Goal: Information Seeking & Learning: Learn about a topic

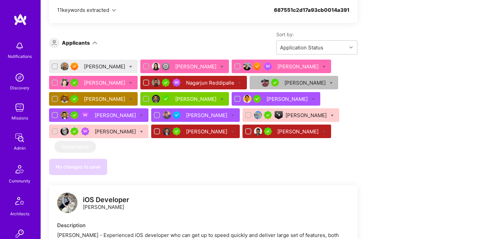
scroll to position [393, 0]
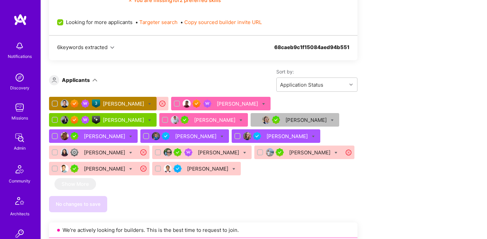
scroll to position [450, 0]
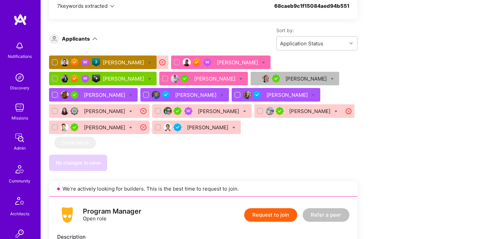
scroll to position [558, 0]
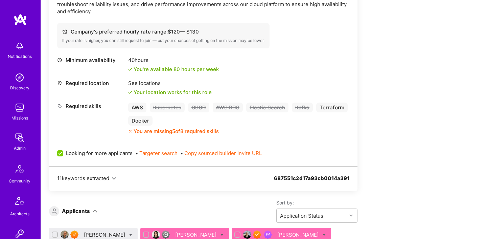
scroll to position [284, 0]
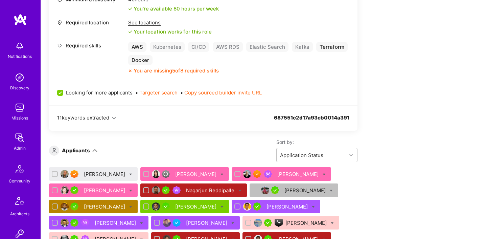
click at [132, 173] on icon at bounding box center [130, 174] width 3 height 3
checkbox input "true"
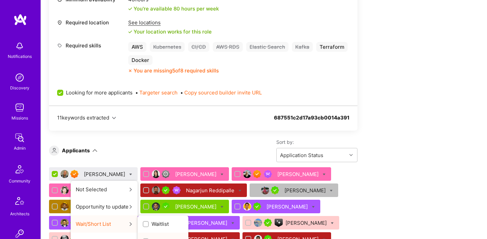
click at [158, 237] on span "Shortlist" at bounding box center [162, 240] width 21 height 7
click at [149, 239] on input "Shortlist" at bounding box center [146, 241] width 5 height 5
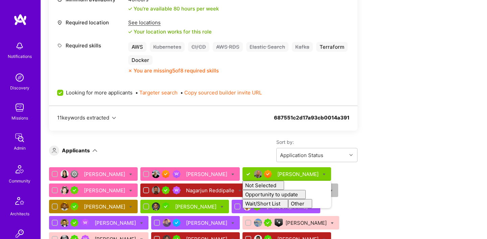
checkbox input "false"
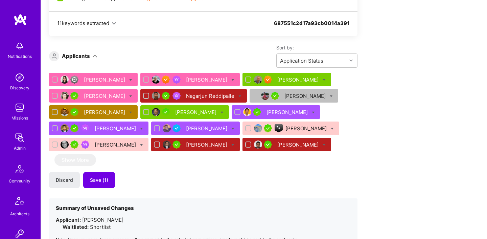
scroll to position [385, 0]
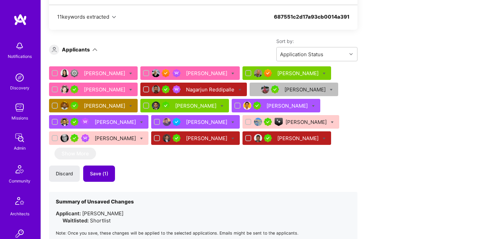
click at [99, 170] on span "Save (1)" at bounding box center [99, 173] width 18 height 7
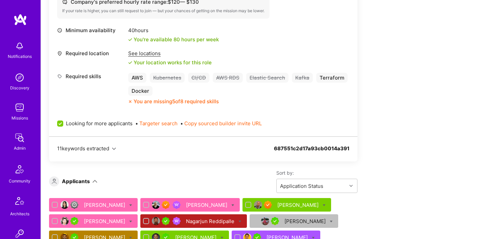
scroll to position [282, 0]
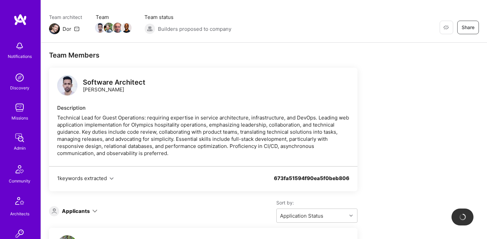
scroll to position [107, 0]
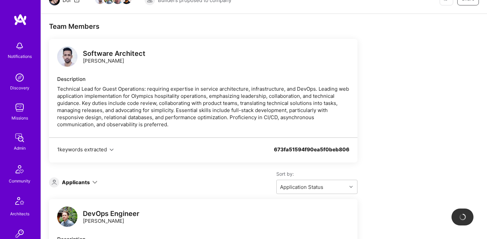
click at [253, 117] on div "Technical Lead for Guest Operations: requiring expertise in service architectur…" at bounding box center [203, 106] width 292 height 43
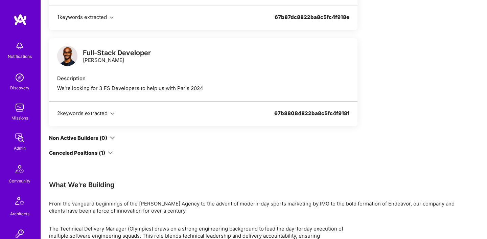
scroll to position [534, 0]
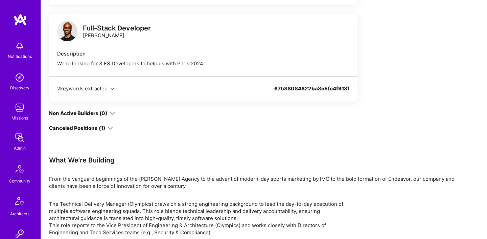
click at [109, 129] on icon at bounding box center [110, 128] width 5 height 5
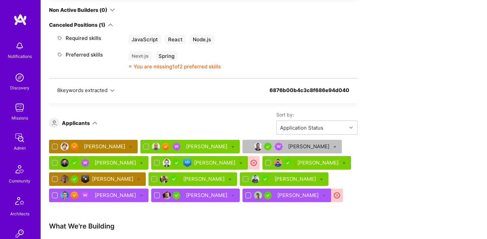
scroll to position [314, 0]
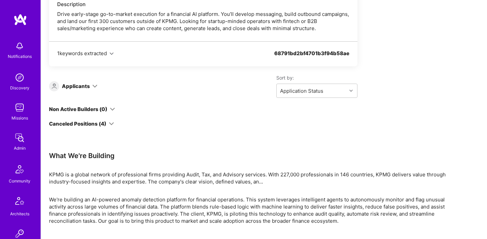
scroll to position [214, 0]
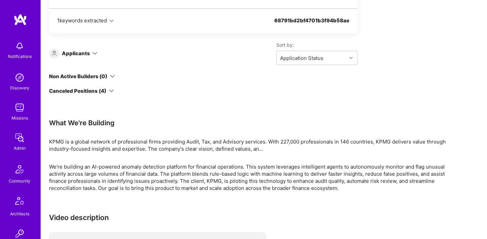
click at [112, 89] on icon at bounding box center [111, 90] width 5 height 5
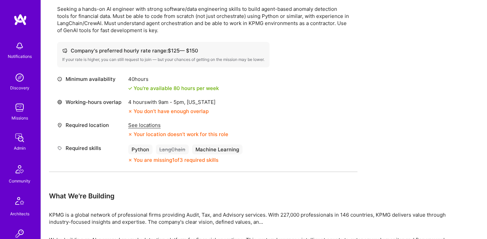
scroll to position [957, 0]
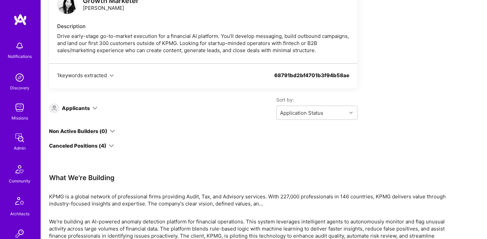
scroll to position [216, 0]
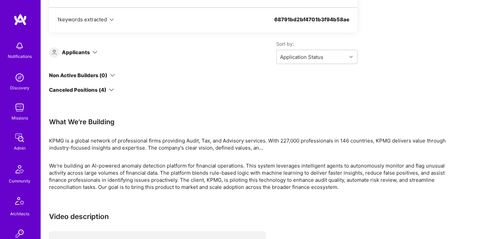
click at [112, 89] on icon at bounding box center [111, 89] width 5 height 5
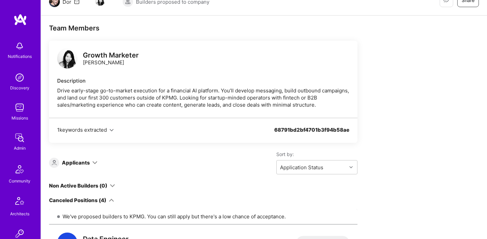
scroll to position [133, 0]
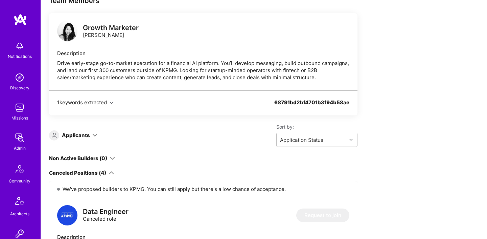
click at [205, 64] on div "Drive early-stage go-to-market execution for a financial AI platform. You’ll de…" at bounding box center [203, 70] width 292 height 21
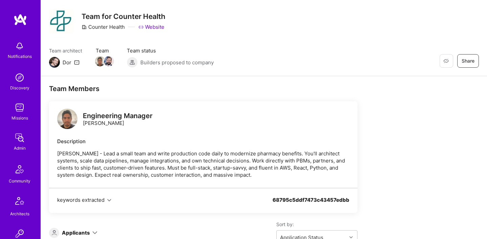
scroll to position [93, 0]
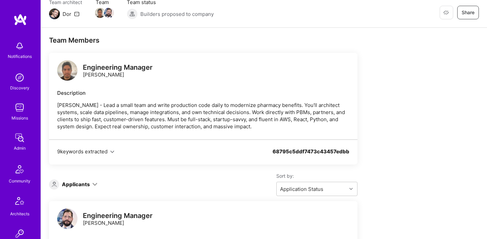
click at [93, 182] on icon at bounding box center [94, 184] width 5 height 5
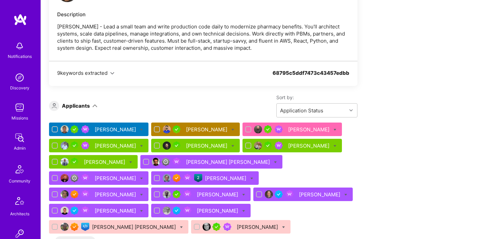
scroll to position [178, 0]
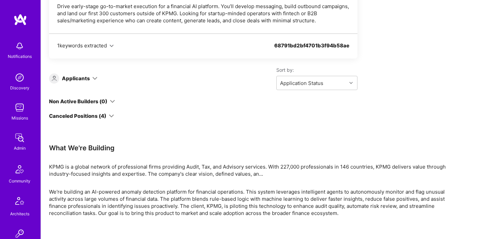
scroll to position [196, 0]
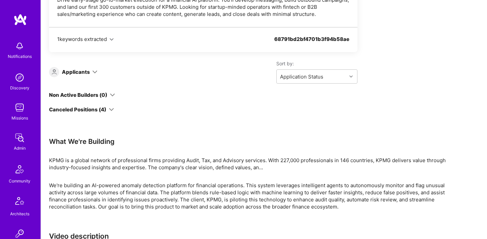
click at [114, 107] on div "Canceled Positions (4)" at bounding box center [203, 109] width 309 height 7
click at [111, 108] on icon at bounding box center [111, 109] width 5 height 5
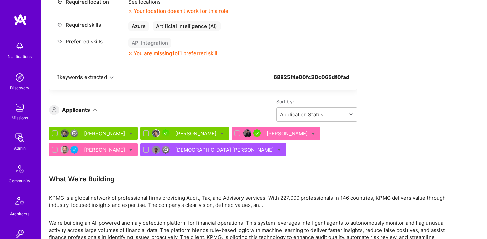
scroll to position [565, 0]
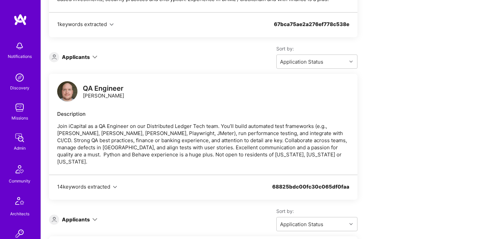
scroll to position [528, 0]
